Goal: Information Seeking & Learning: Learn about a topic

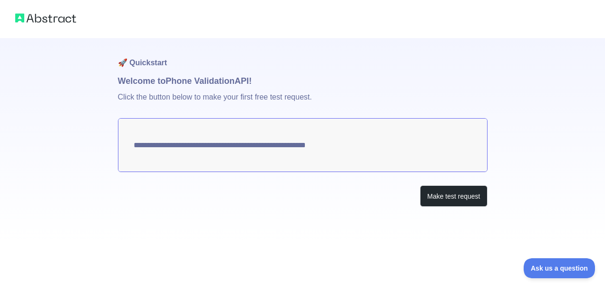
click at [281, 198] on div "Make test request" at bounding box center [303, 195] width 370 height 21
click at [460, 196] on button "Make test request" at bounding box center [453, 195] width 67 height 21
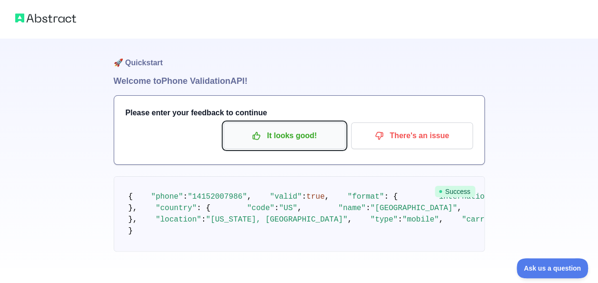
click at [289, 139] on p "It looks good!" at bounding box center [285, 136] width 108 height 16
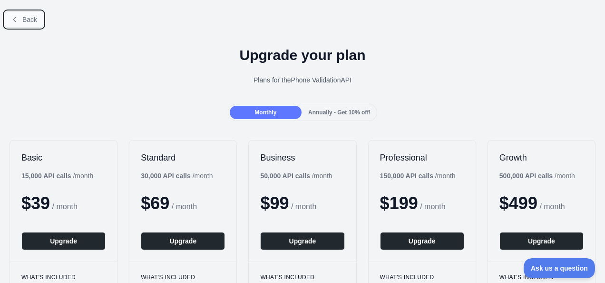
click at [30, 22] on span "Back" at bounding box center [29, 20] width 15 height 8
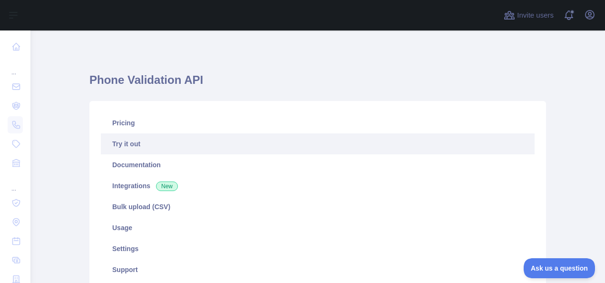
click at [152, 149] on link "Try it out" at bounding box center [318, 143] width 434 height 21
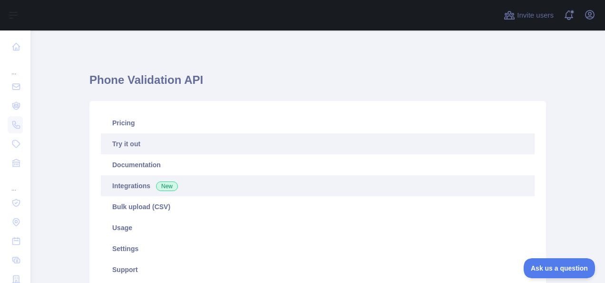
click at [140, 181] on link "Integrations New" at bounding box center [318, 185] width 434 height 21
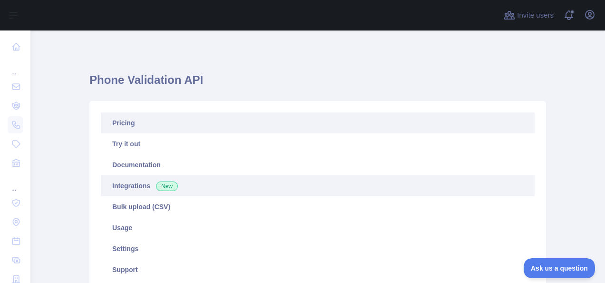
click at [133, 115] on link "Pricing" at bounding box center [318, 122] width 434 height 21
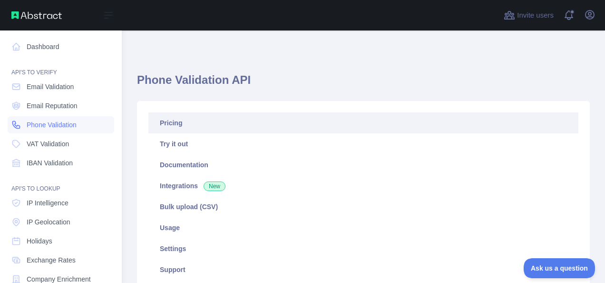
click at [30, 122] on span "Phone Validation" at bounding box center [52, 125] width 50 height 10
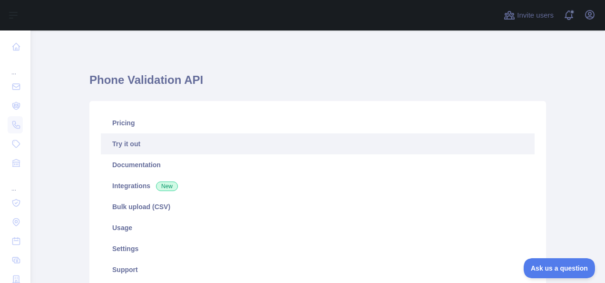
click at [163, 138] on link "Try it out" at bounding box center [318, 143] width 434 height 21
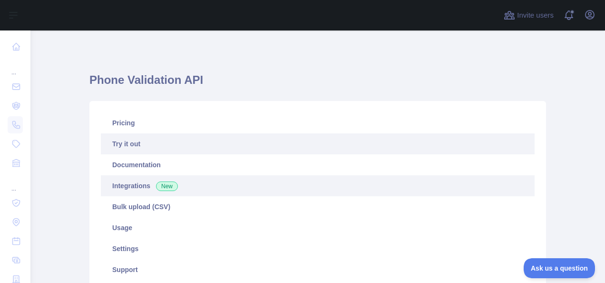
click at [165, 176] on link "Integrations New" at bounding box center [318, 185] width 434 height 21
click at [159, 152] on link "Try it out" at bounding box center [318, 143] width 434 height 21
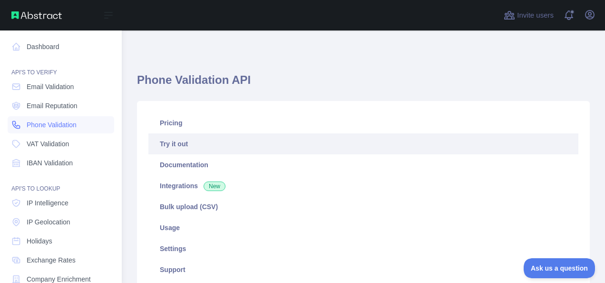
click at [22, 123] on link "Phone Validation" at bounding box center [61, 124] width 107 height 17
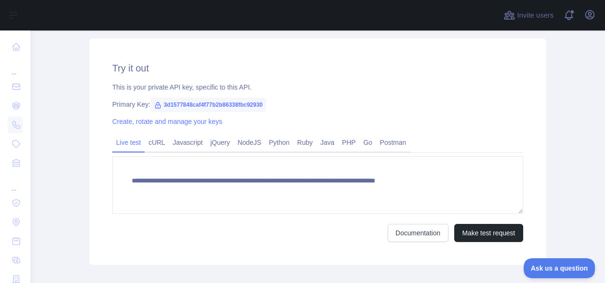
scroll to position [370, 0]
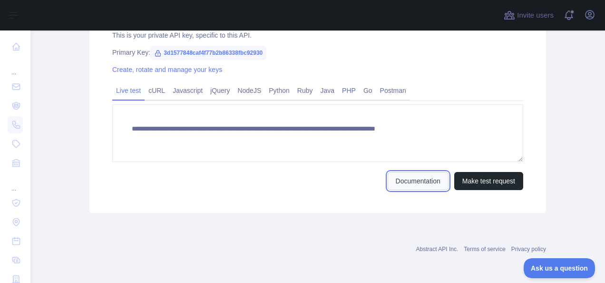
click at [397, 174] on link "Documentation" at bounding box center [418, 181] width 61 height 18
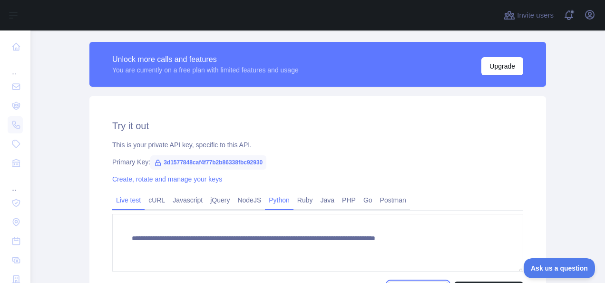
scroll to position [261, 0]
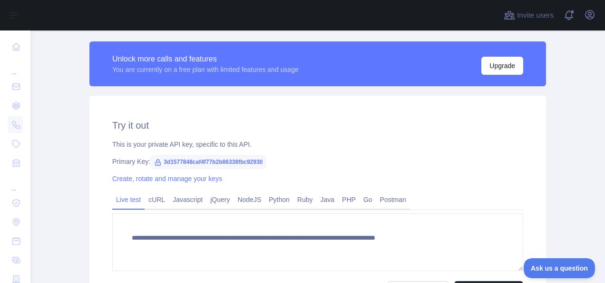
click at [215, 160] on span "3d1577848caf4f77b2b86338fbc92930" at bounding box center [208, 162] width 116 height 14
drag, startPoint x: 215, startPoint y: 160, endPoint x: 176, endPoint y: 159, distance: 38.6
click at [176, 159] on span "3d1577848caf4f77b2b86338fbc92930" at bounding box center [208, 162] width 116 height 14
drag, startPoint x: 176, startPoint y: 159, endPoint x: 154, endPoint y: 157, distance: 22.5
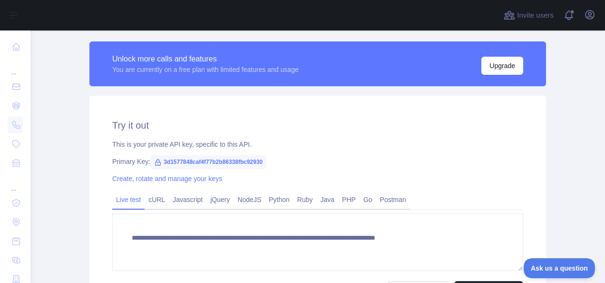
click at [154, 157] on span "3d1577848caf4f77b2b86338fbc92930" at bounding box center [208, 162] width 116 height 14
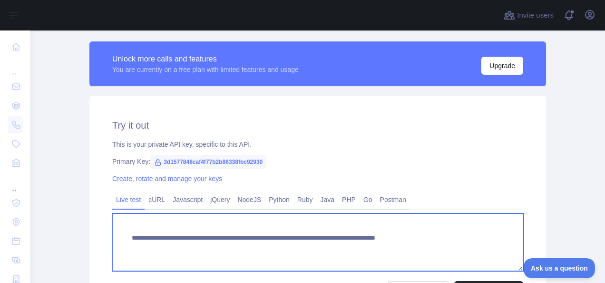
click at [180, 228] on textarea "**********" at bounding box center [317, 242] width 411 height 58
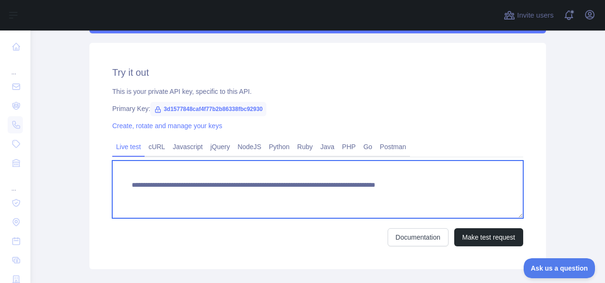
scroll to position [314, 0]
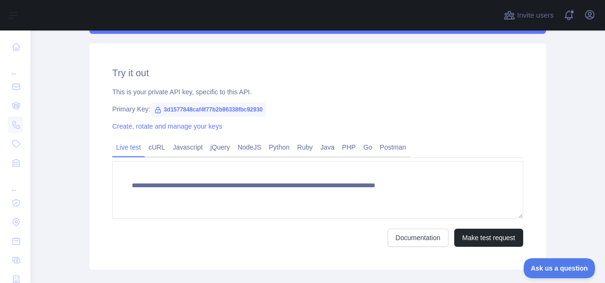
click at [224, 107] on span "3d1577848caf4f77b2b86338fbc92930" at bounding box center [208, 109] width 116 height 14
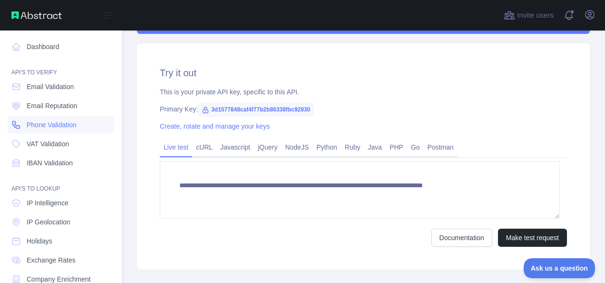
click at [16, 123] on icon at bounding box center [16, 124] width 7 height 7
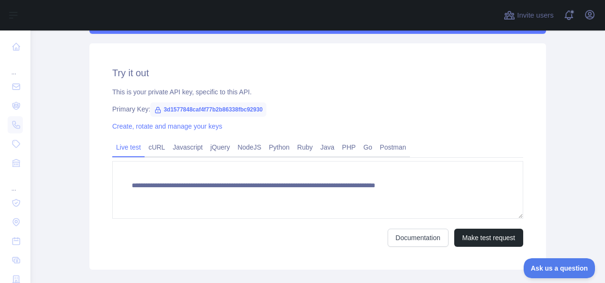
click at [218, 109] on span "3d1577848caf4f77b2b86338fbc92930" at bounding box center [208, 109] width 116 height 14
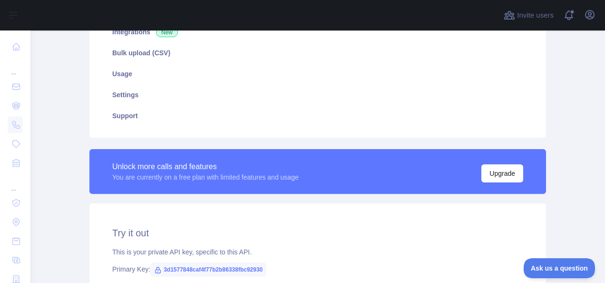
scroll to position [48, 0]
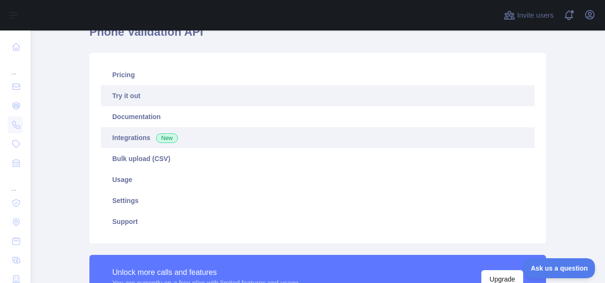
click at [302, 134] on link "Integrations New" at bounding box center [318, 137] width 434 height 21
click at [208, 89] on link "Try it out" at bounding box center [318, 95] width 434 height 21
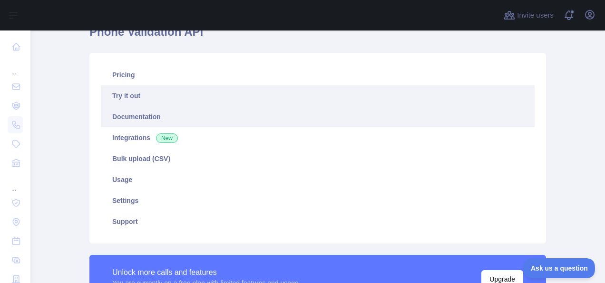
click at [198, 107] on link "Documentation" at bounding box center [318, 116] width 434 height 21
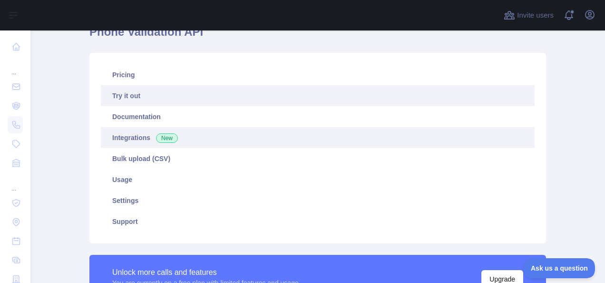
click at [178, 138] on link "Integrations New" at bounding box center [318, 137] width 434 height 21
